Goal: Information Seeking & Learning: Learn about a topic

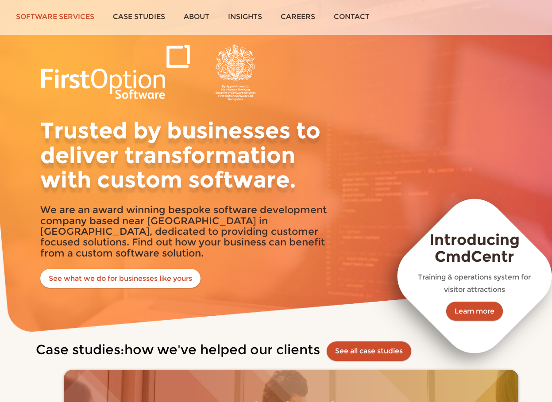
click at [70, 15] on link "Software services" at bounding box center [55, 16] width 97 height 33
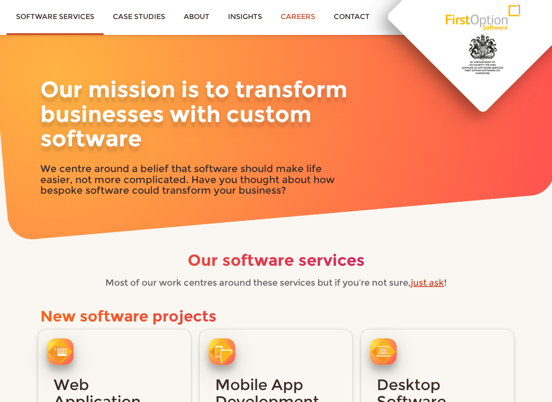
click at [308, 21] on link "Careers" at bounding box center [297, 16] width 53 height 33
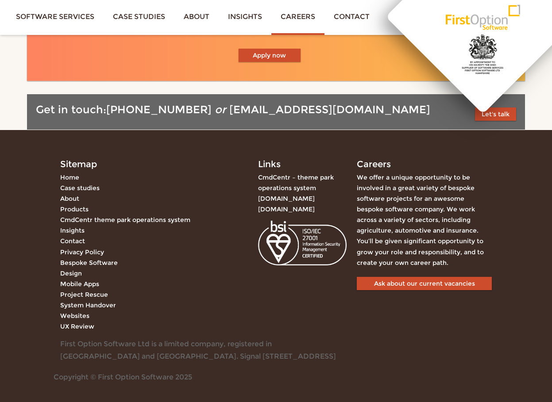
scroll to position [709, 0]
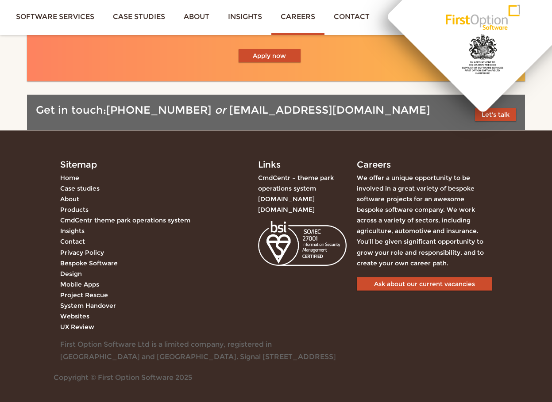
click at [89, 185] on link "Case studies" at bounding box center [79, 189] width 39 height 8
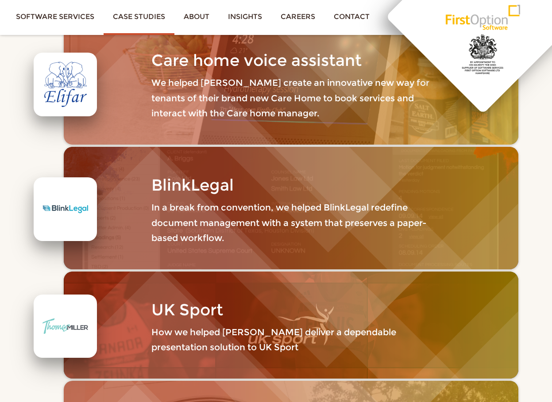
scroll to position [660, 0]
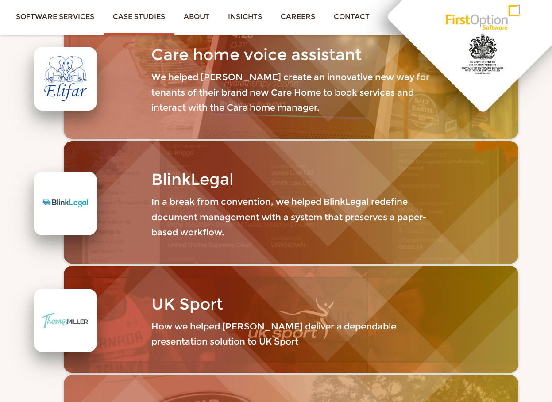
click at [62, 196] on div at bounding box center [66, 204] width 46 height 46
click at [87, 204] on div at bounding box center [66, 204] width 46 height 46
click at [181, 83] on p "We helped Elifar create an innovative new way for tenants of their brand new Ca…" at bounding box center [290, 93] width 279 height 46
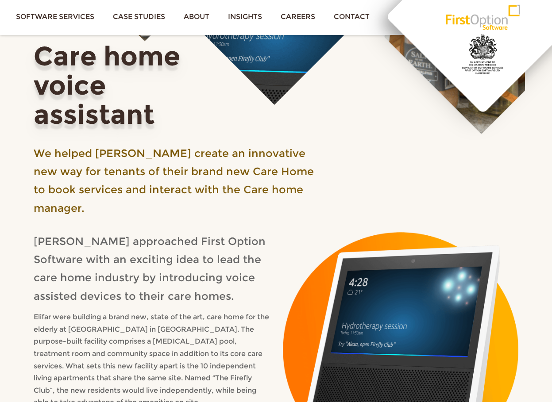
scroll to position [111, 0]
